Goal: Transaction & Acquisition: Purchase product/service

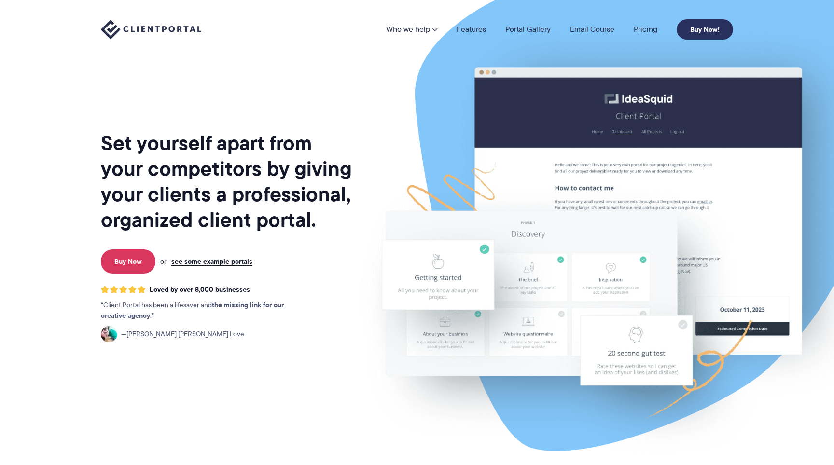
click at [685, 35] on link "Buy Now!" at bounding box center [704, 29] width 56 height 20
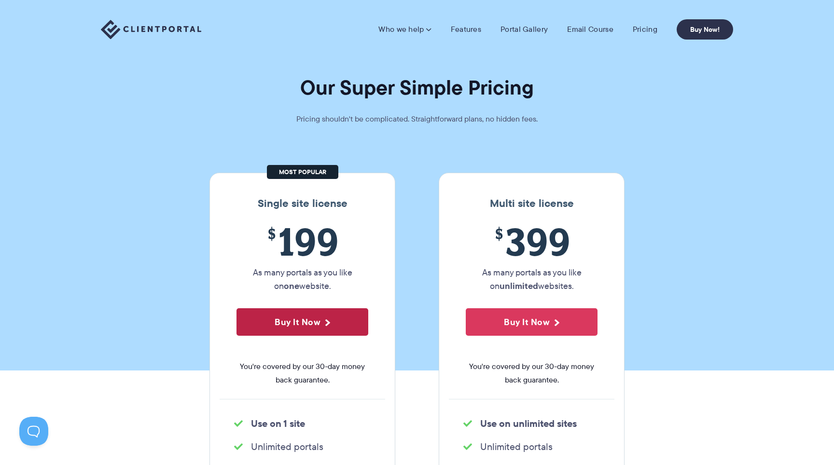
click at [324, 331] on button "Buy It Now" at bounding box center [302, 321] width 132 height 27
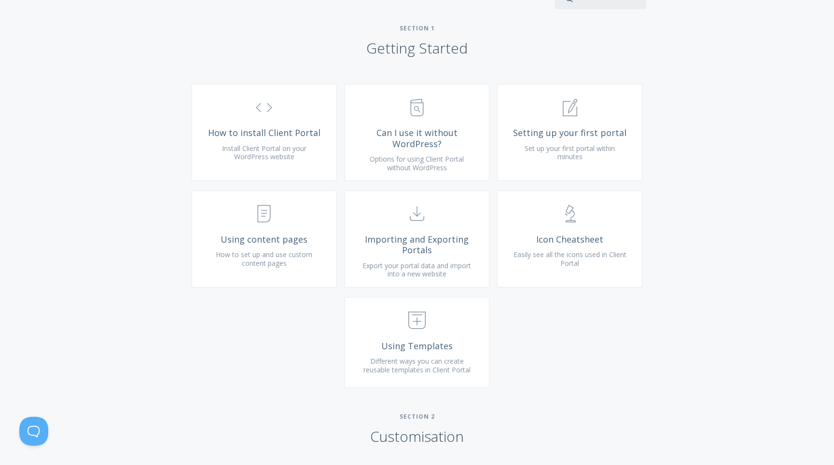
scroll to position [324, 0]
click at [325, 179] on link ".st0{fill:none;stroke:#000000;stroke-width:2;stroke-miterlimit:10;} Untitled-16…" at bounding box center [264, 131] width 145 height 97
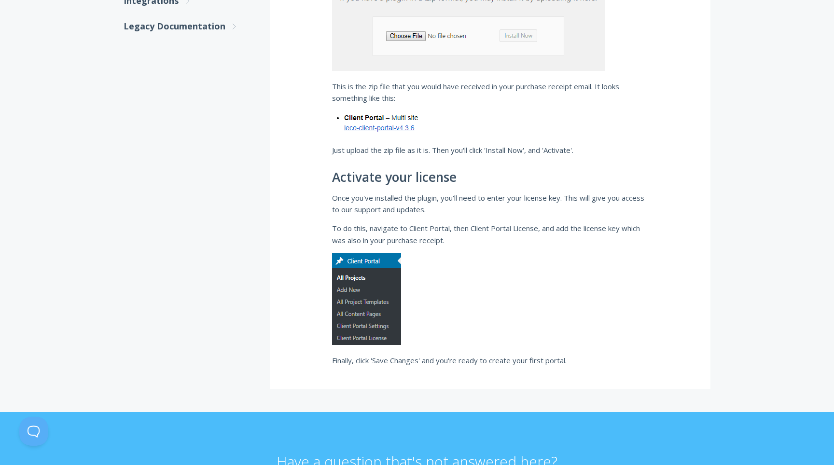
scroll to position [561, 0]
